Goal: Task Accomplishment & Management: Manage account settings

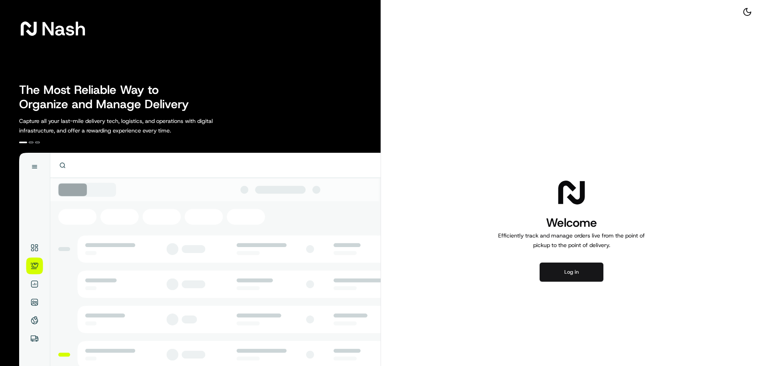
click at [570, 274] on button "Log in" at bounding box center [571, 272] width 64 height 19
